Goal: Task Accomplishment & Management: Use online tool/utility

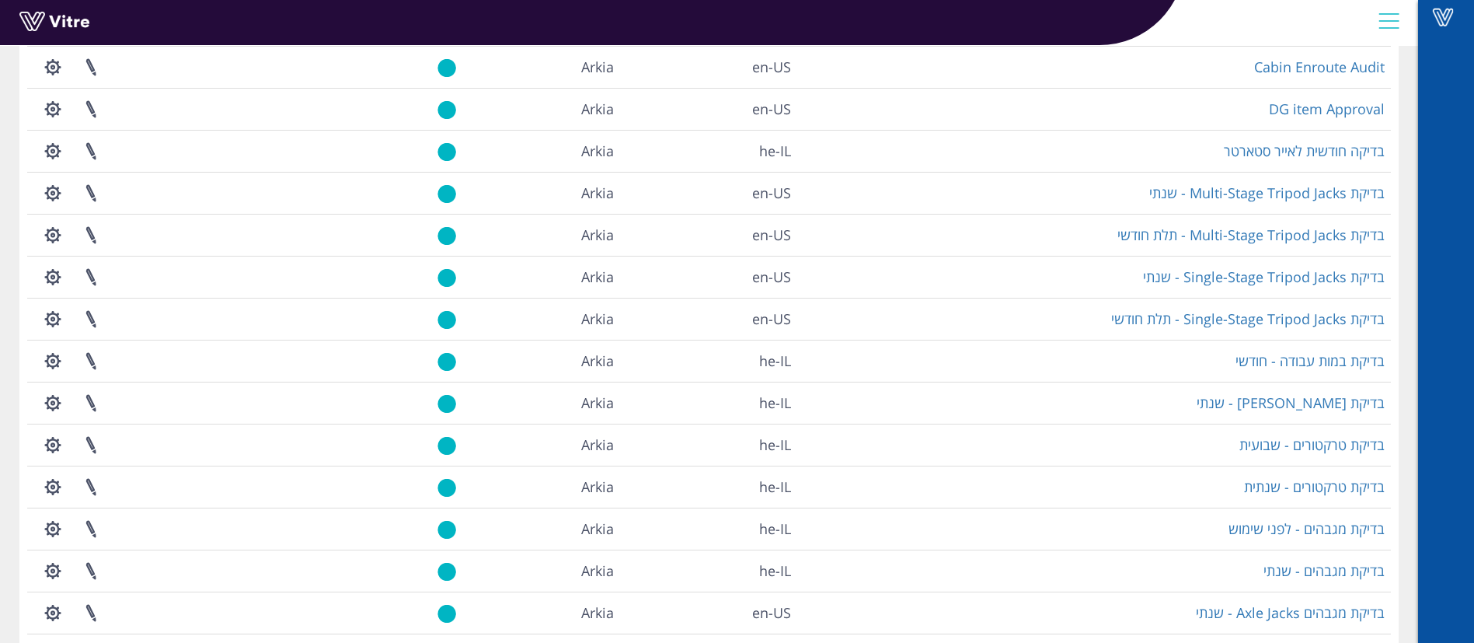
scroll to position [253, 0]
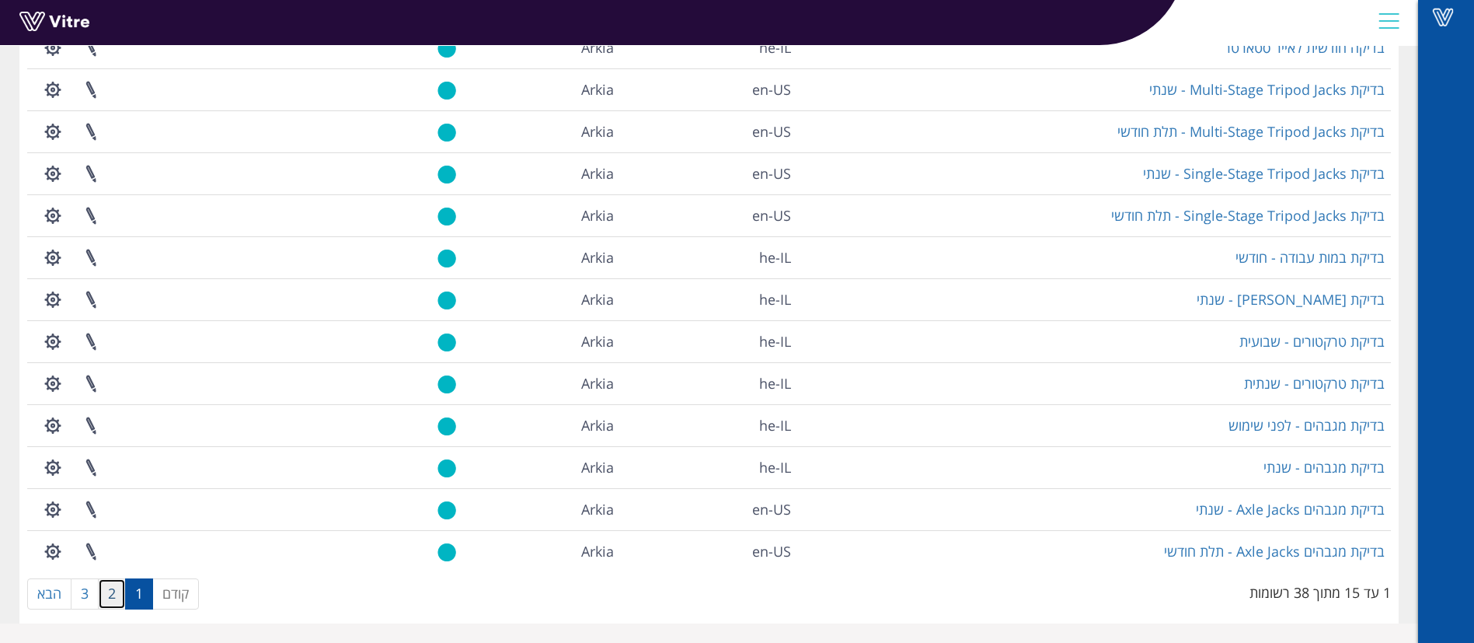
click at [114, 585] on link "2" at bounding box center [112, 593] width 28 height 31
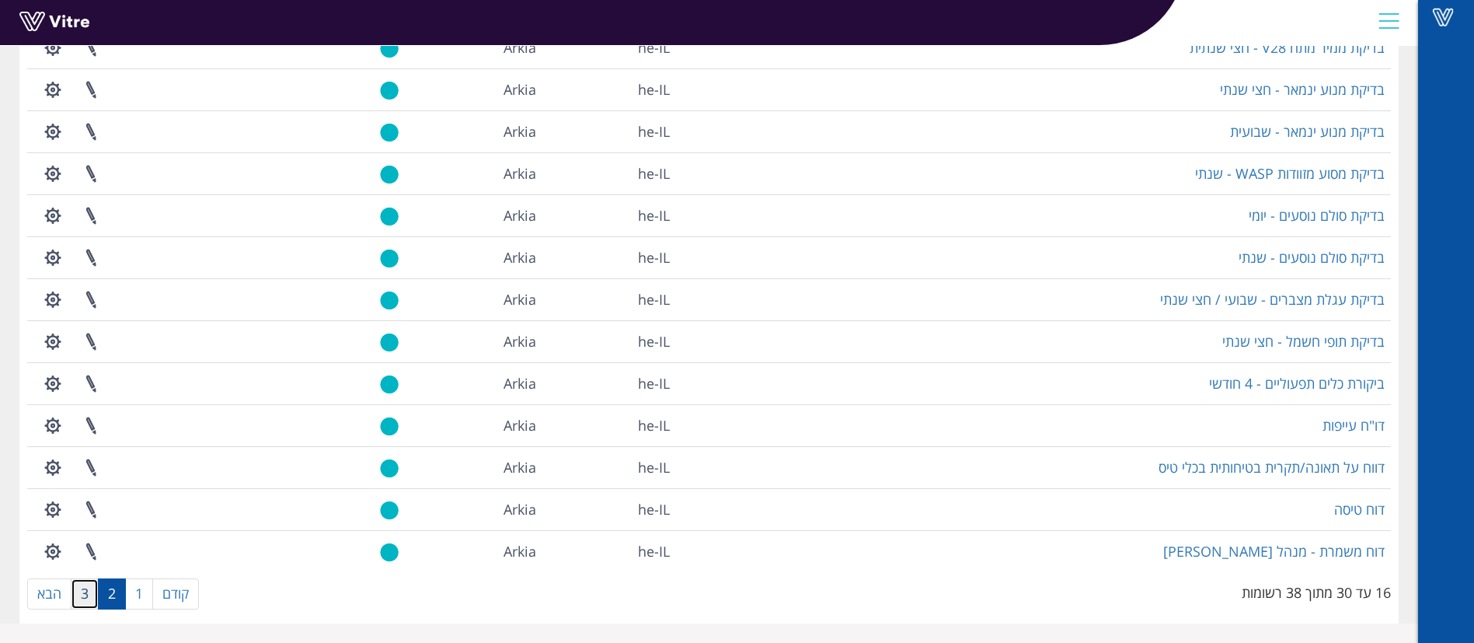
click at [92, 591] on link "3" at bounding box center [85, 593] width 28 height 31
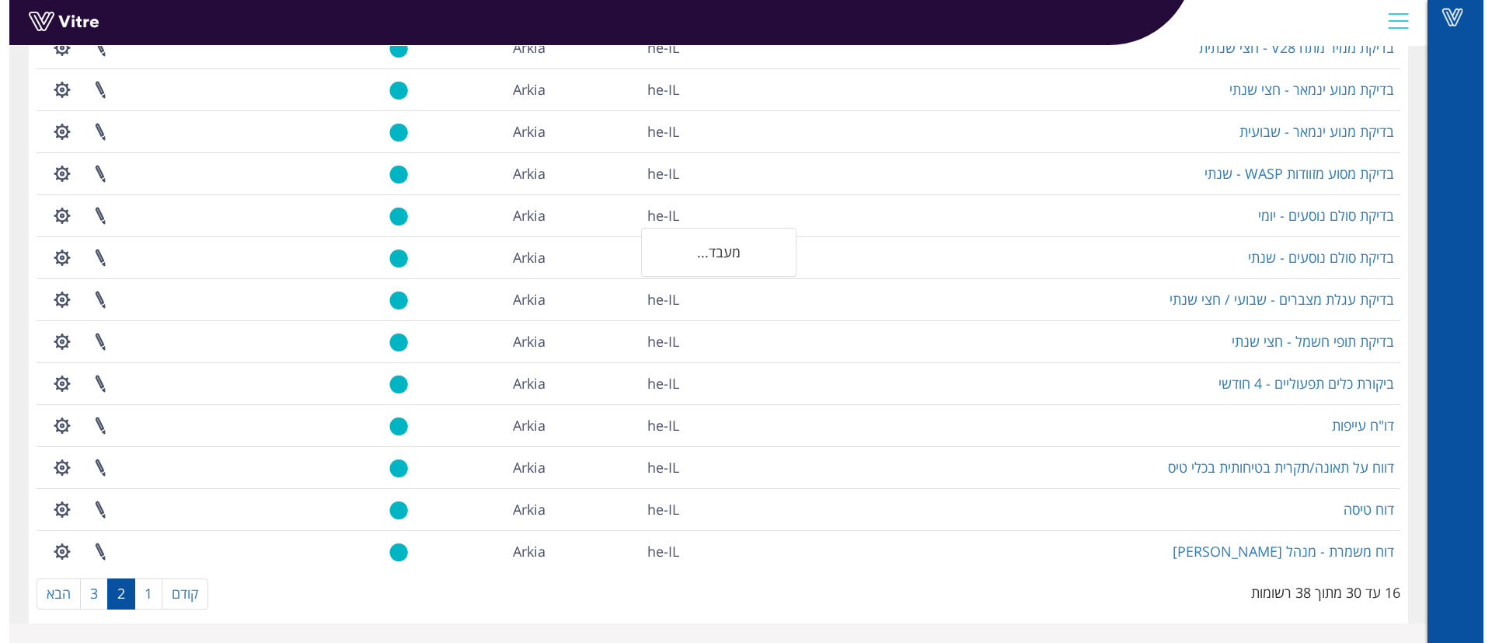
scroll to position [0, 0]
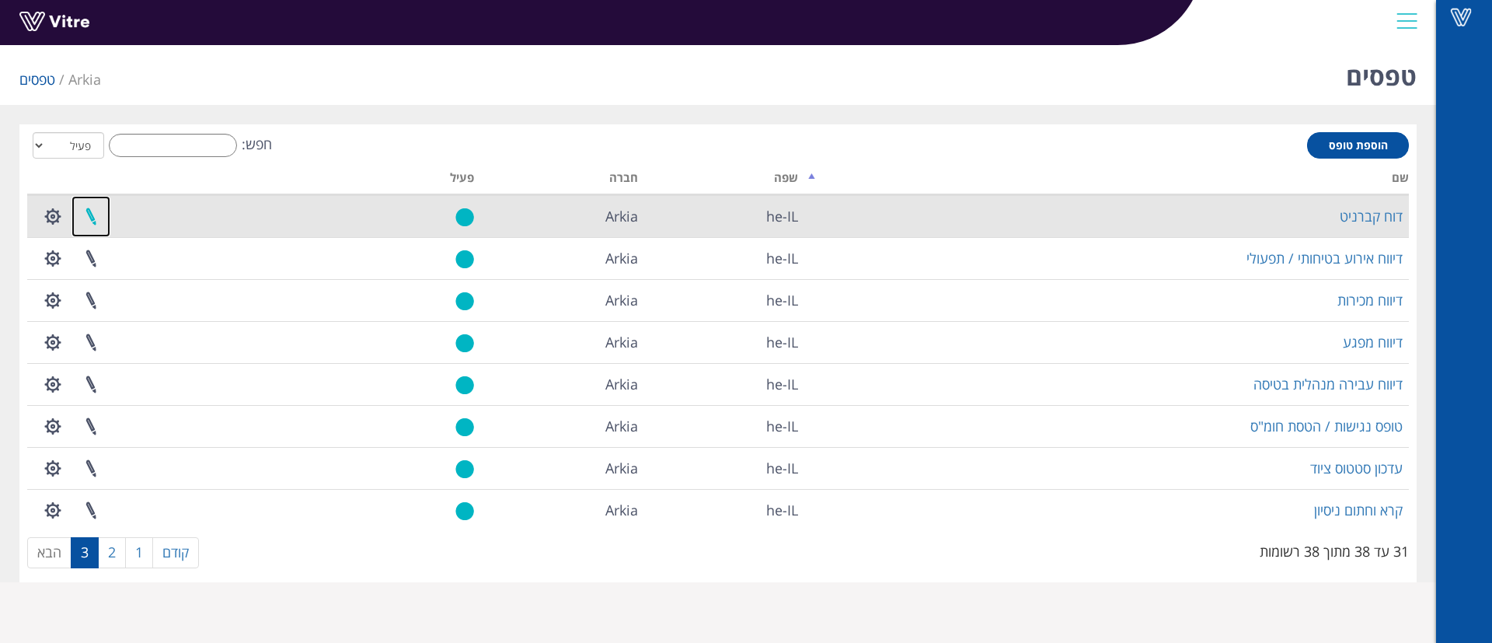
click at [104, 212] on link at bounding box center [91, 216] width 39 height 41
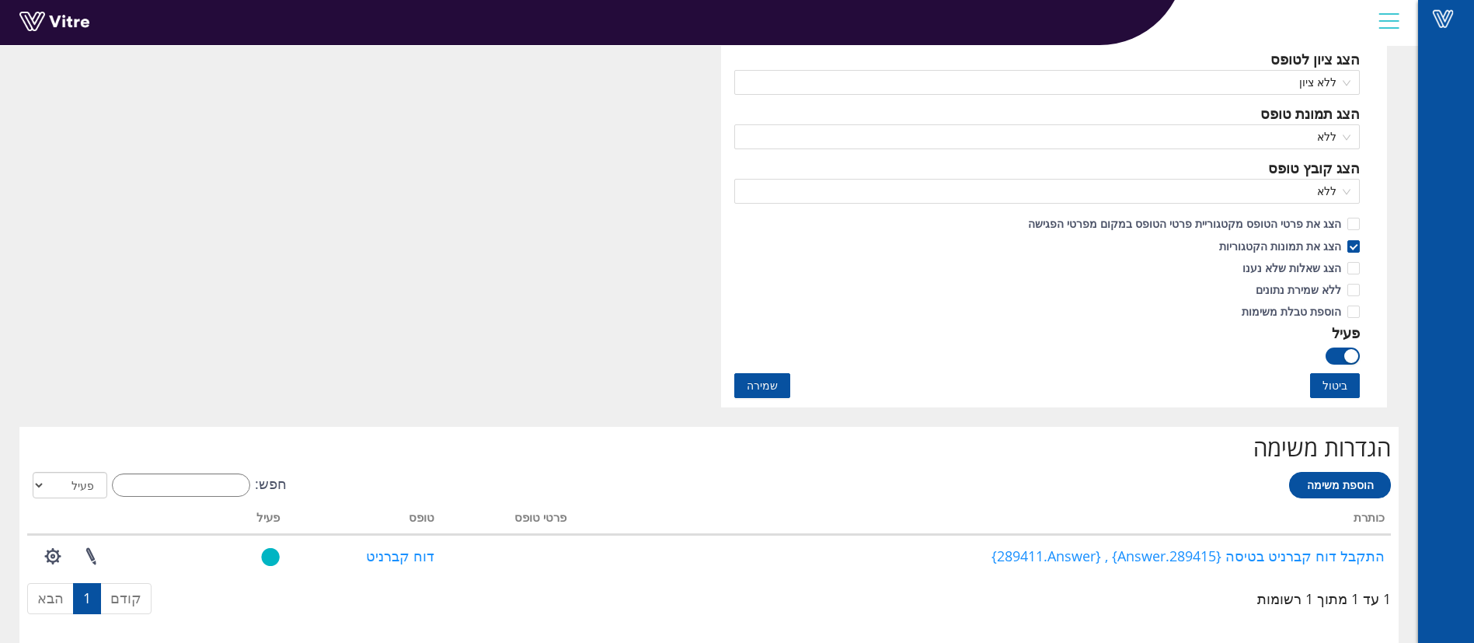
scroll to position [816, 0]
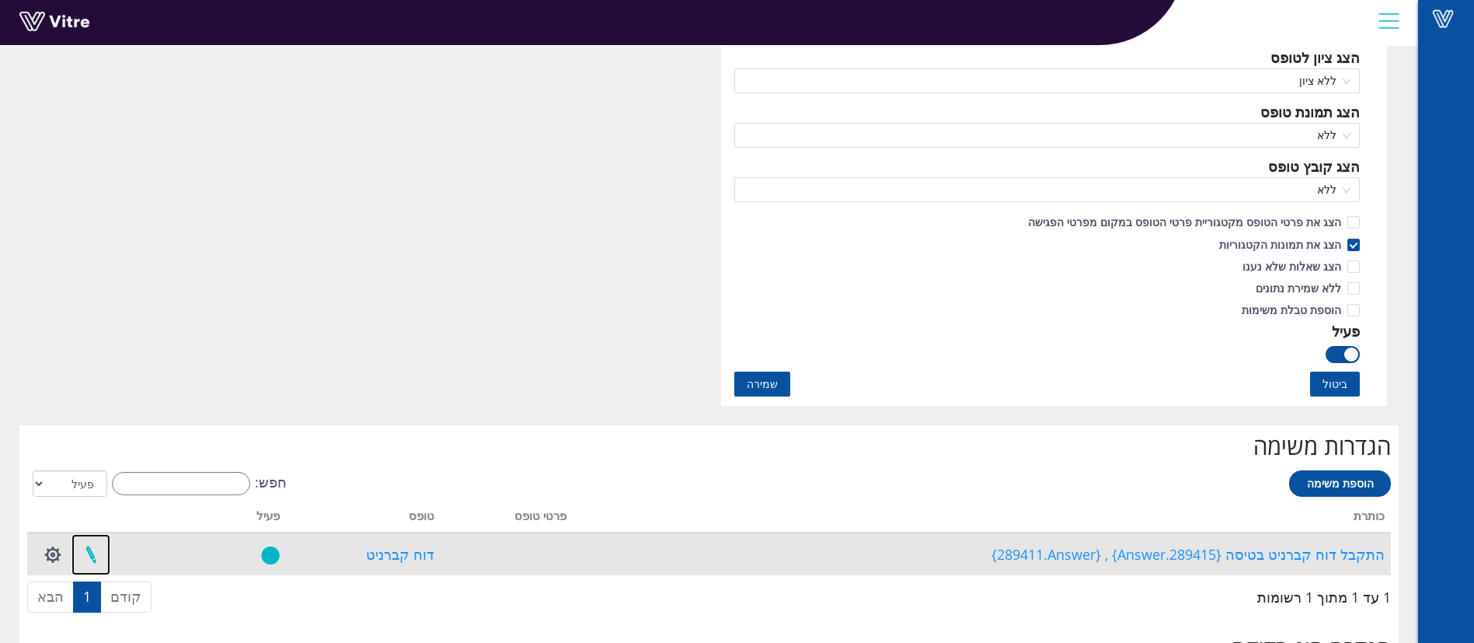
click at [101, 558] on link at bounding box center [91, 554] width 39 height 41
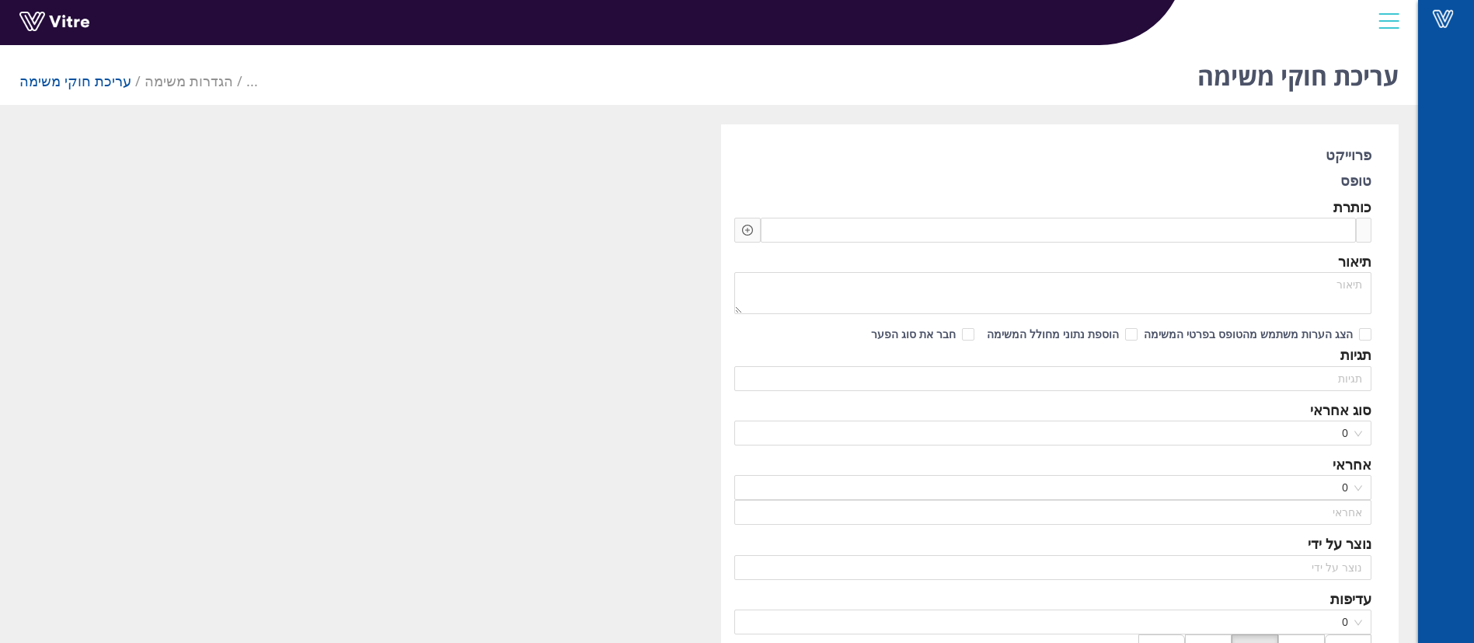
type input "אופיר דניאל ציוני"
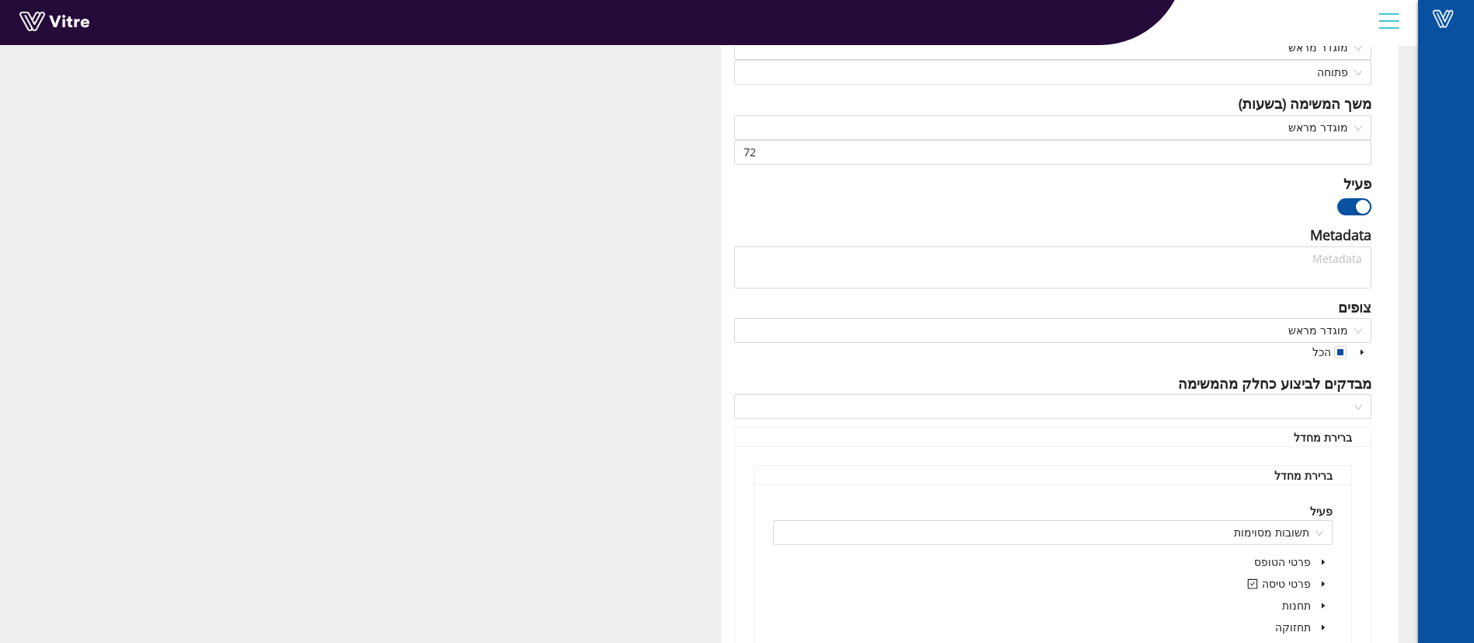
scroll to position [699, 0]
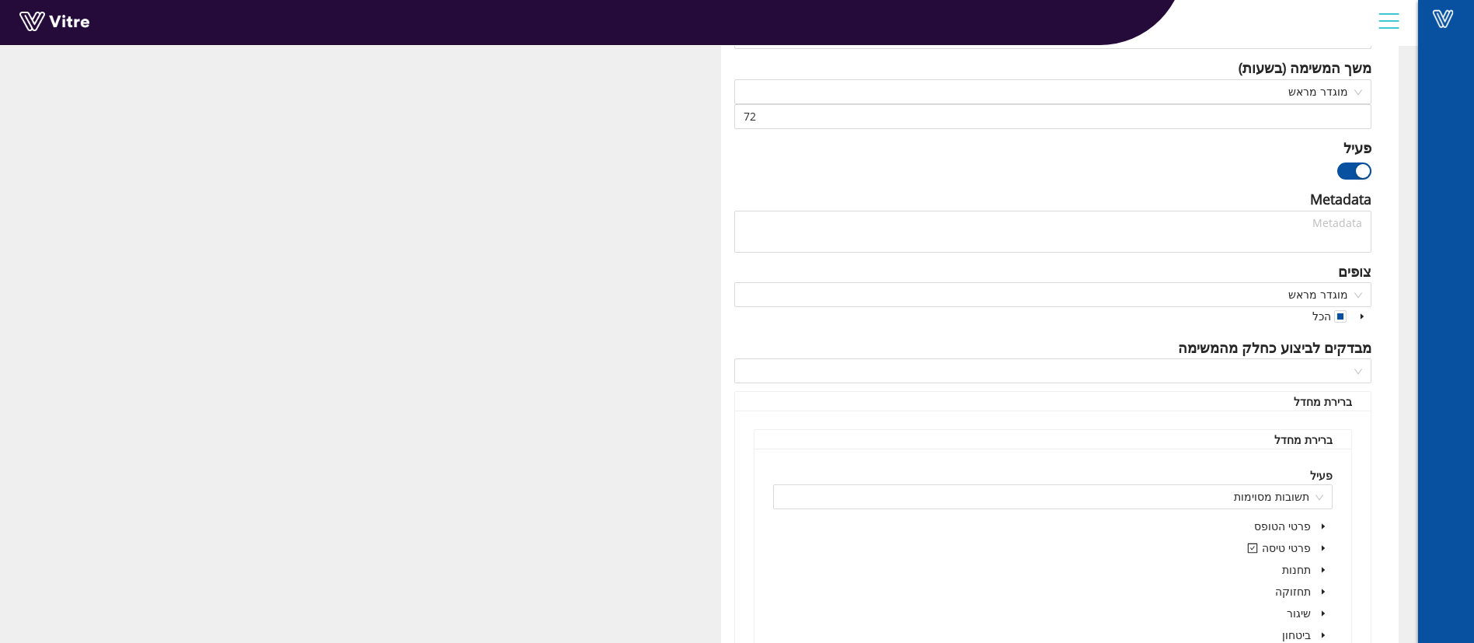
click at [1362, 315] on icon "caret-down" at bounding box center [1362, 315] width 3 height 5
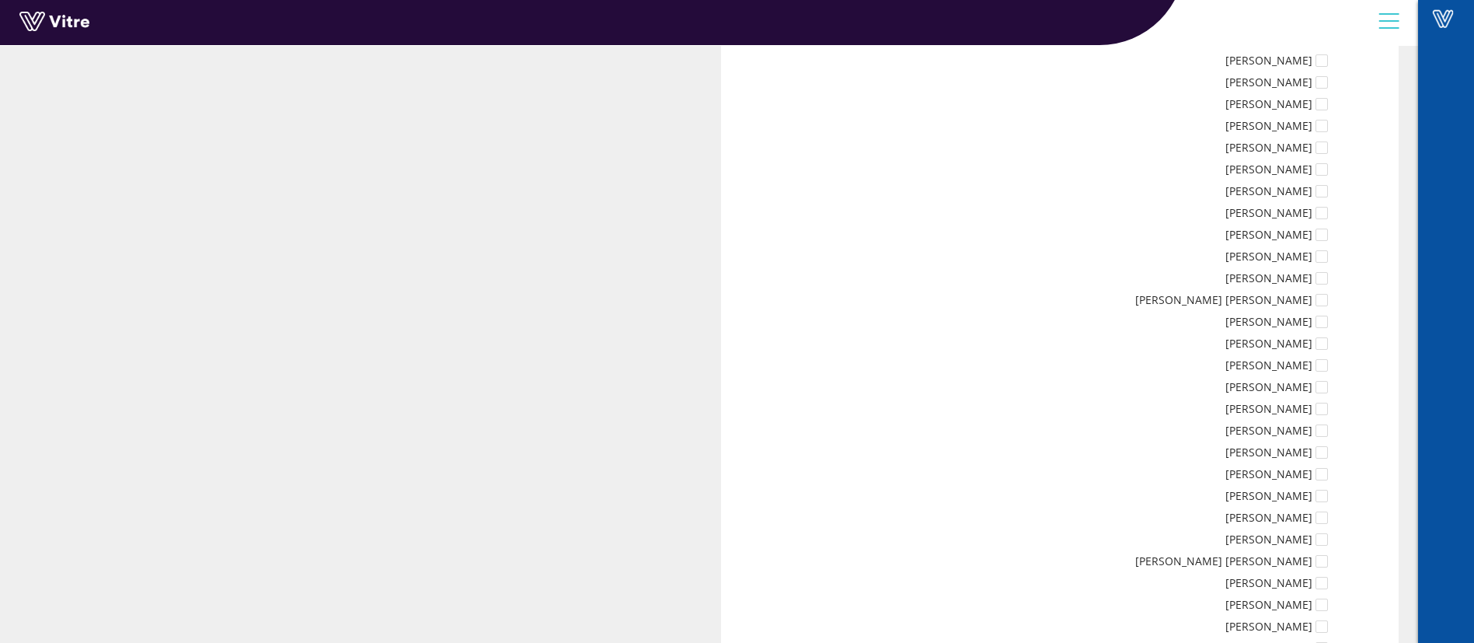
scroll to position [6548, 0]
